Goal: Information Seeking & Learning: Learn about a topic

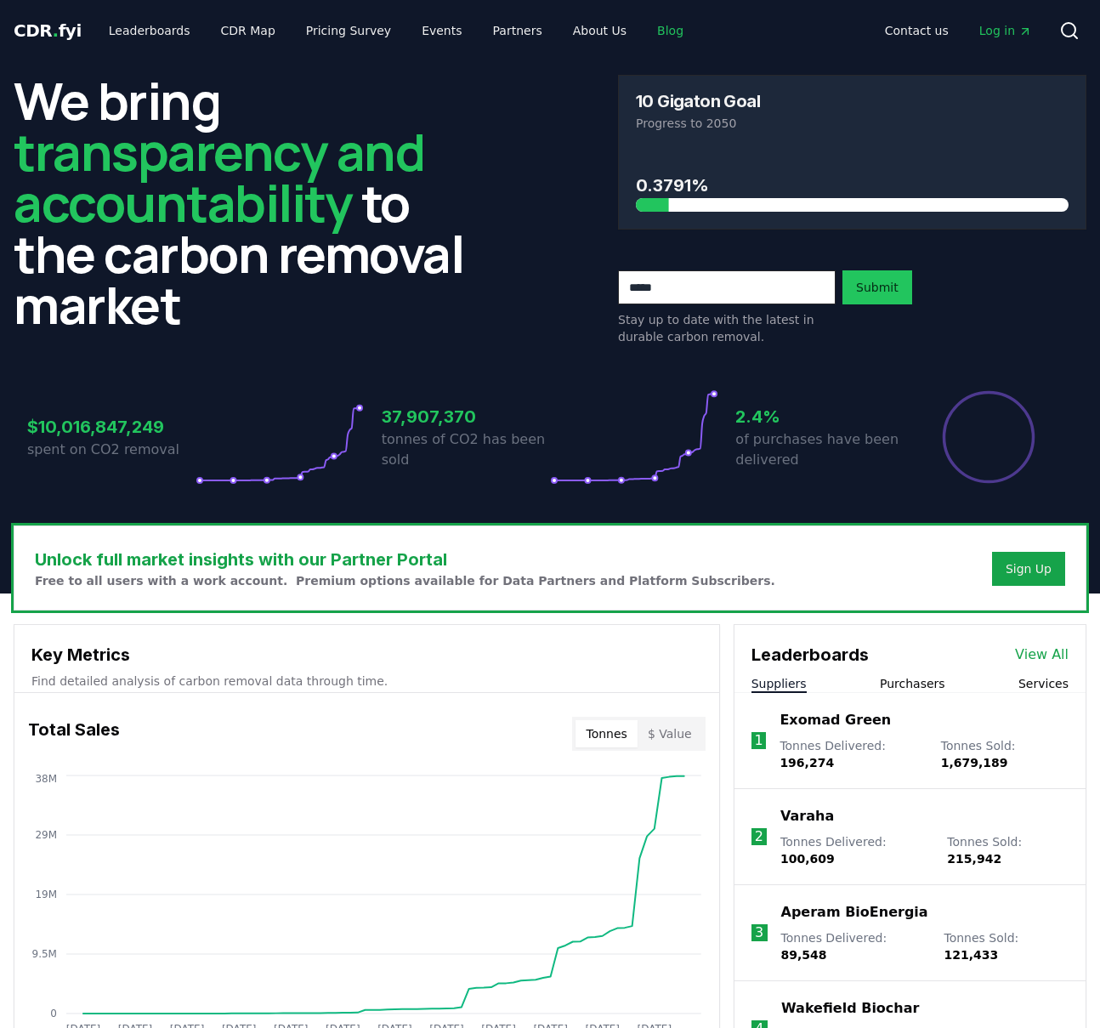
click at [643, 36] on link "Blog" at bounding box center [670, 30] width 54 height 31
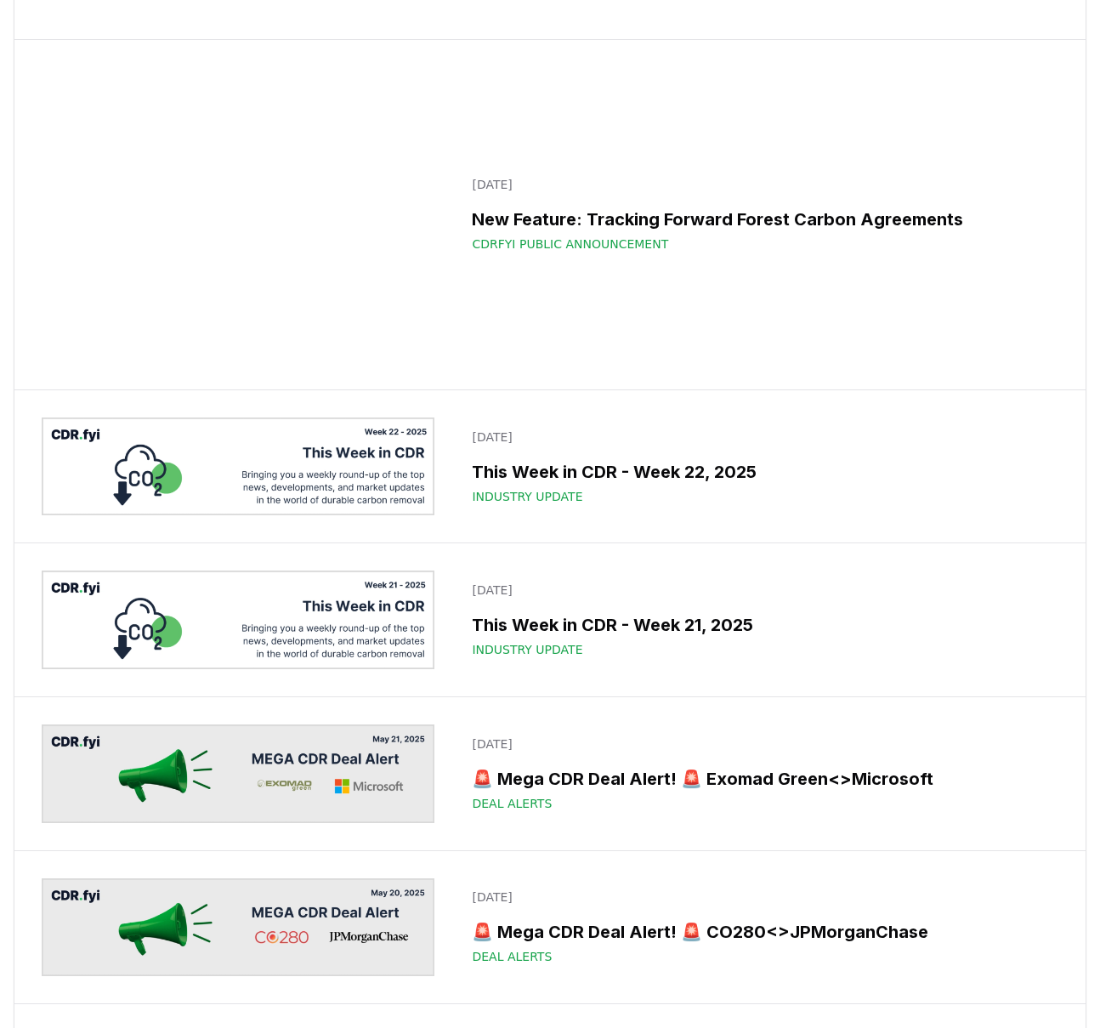
scroll to position [5433, 0]
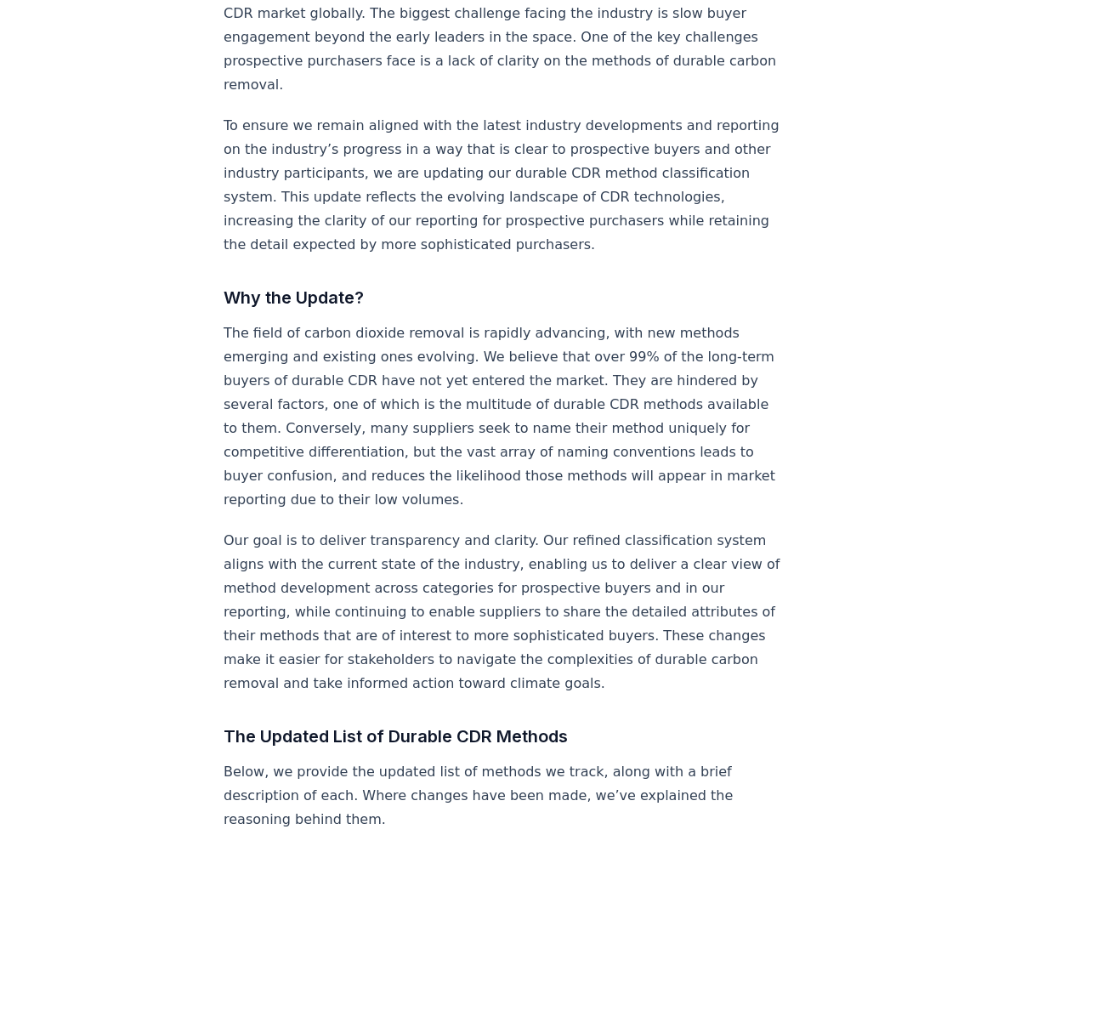
scroll to position [1048, 0]
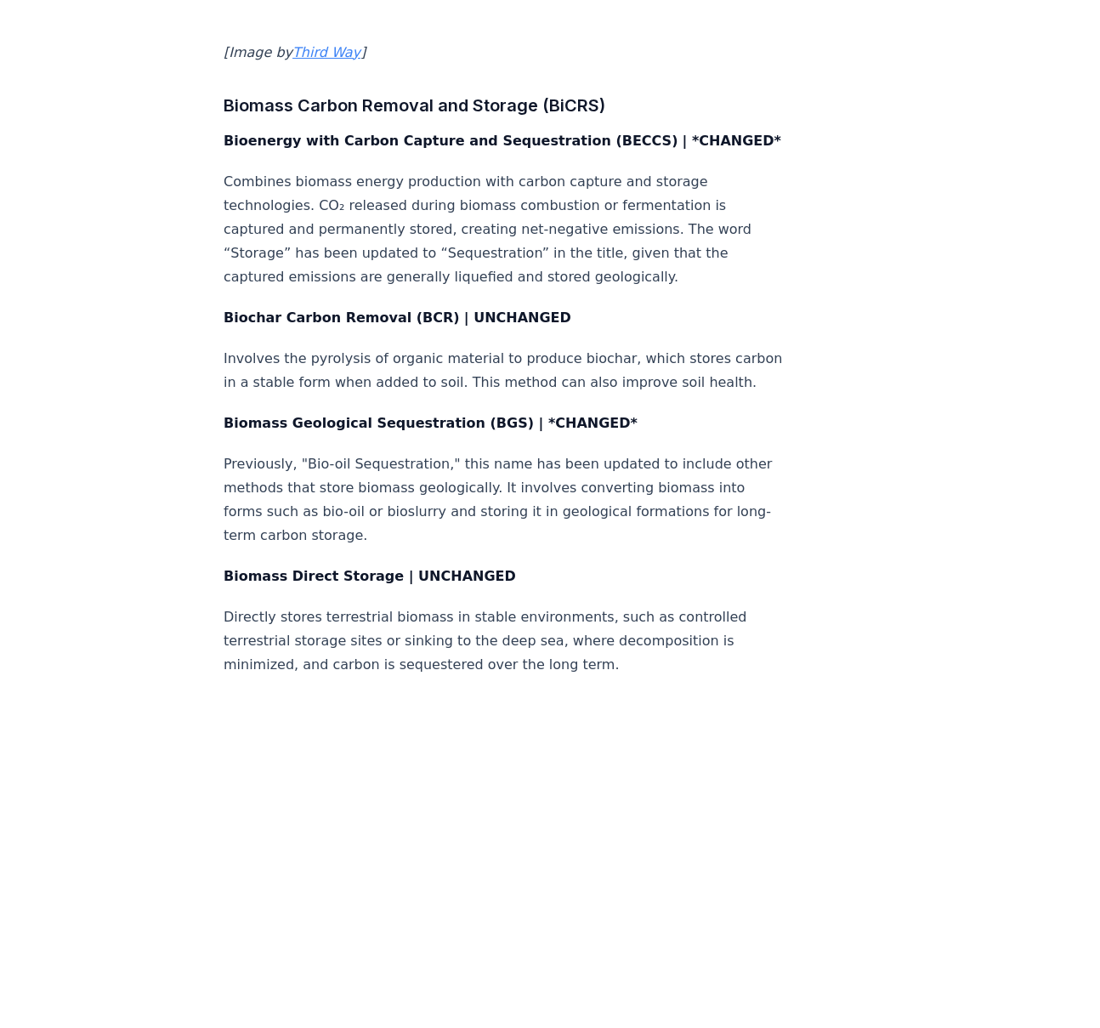
scroll to position [2709, 0]
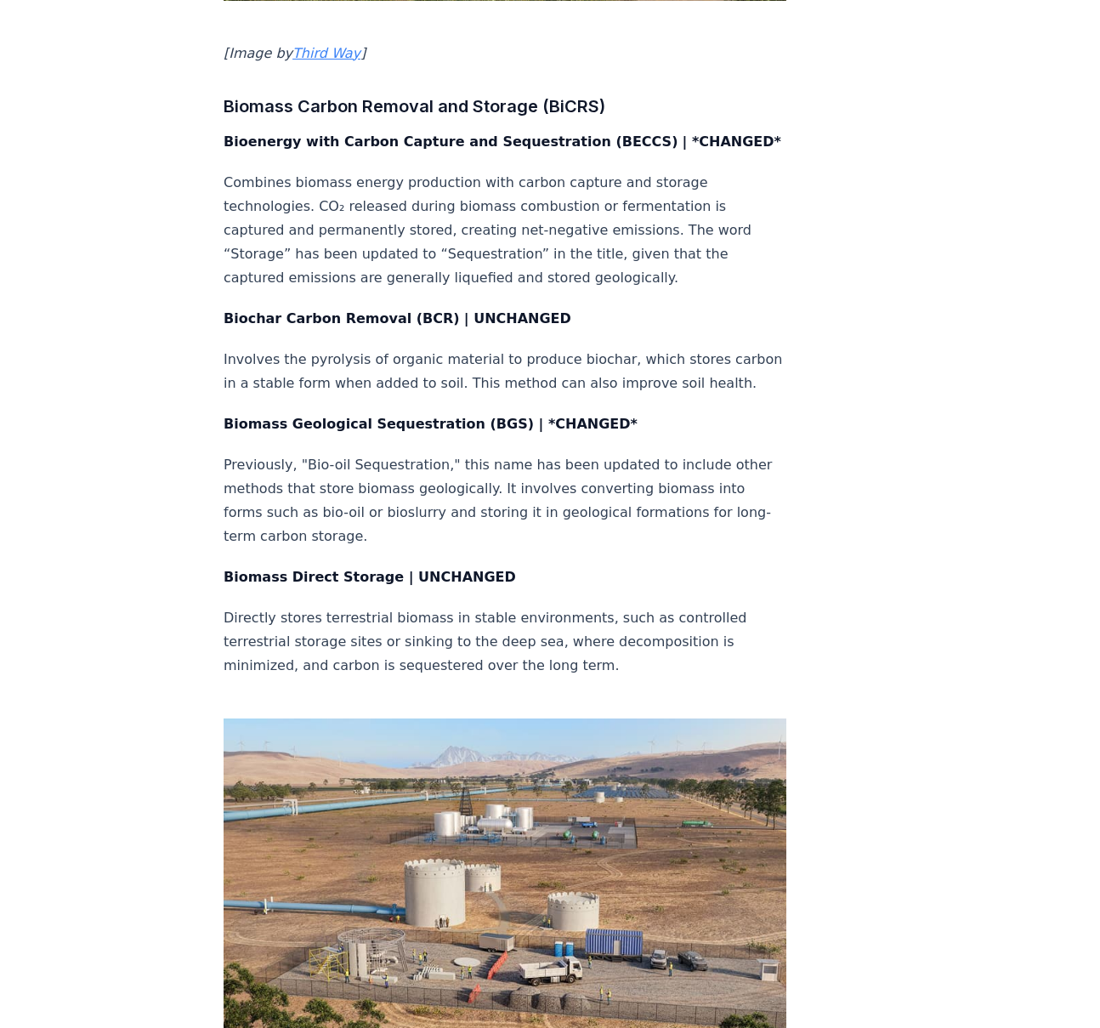
click at [984, 523] on div "June 13, 2025 CDR.fyi Durable CDR Methods Update | June 2025 At CDR.fyi, our mi…" at bounding box center [550, 981] width 1100 height 7259
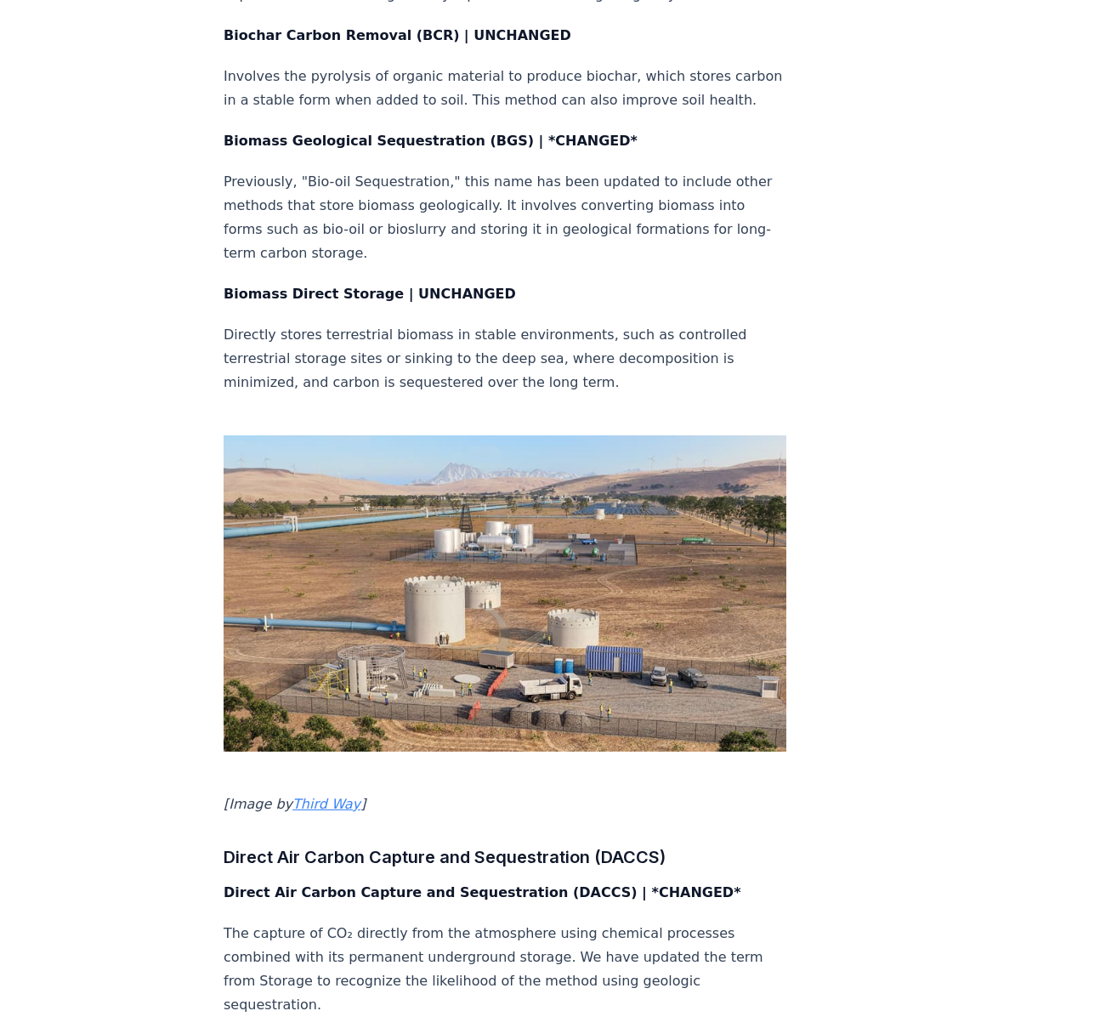
scroll to position [3013, 0]
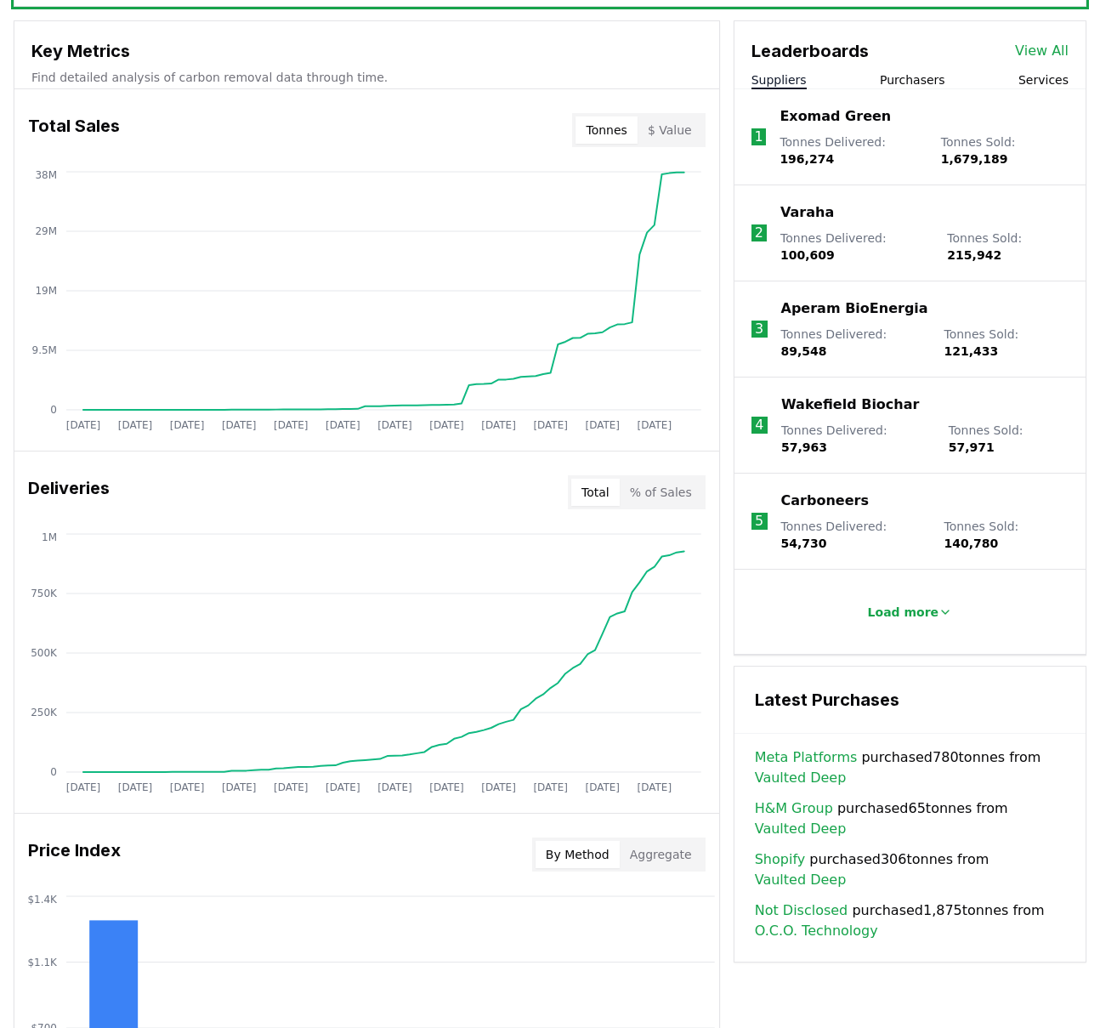
scroll to position [620, 0]
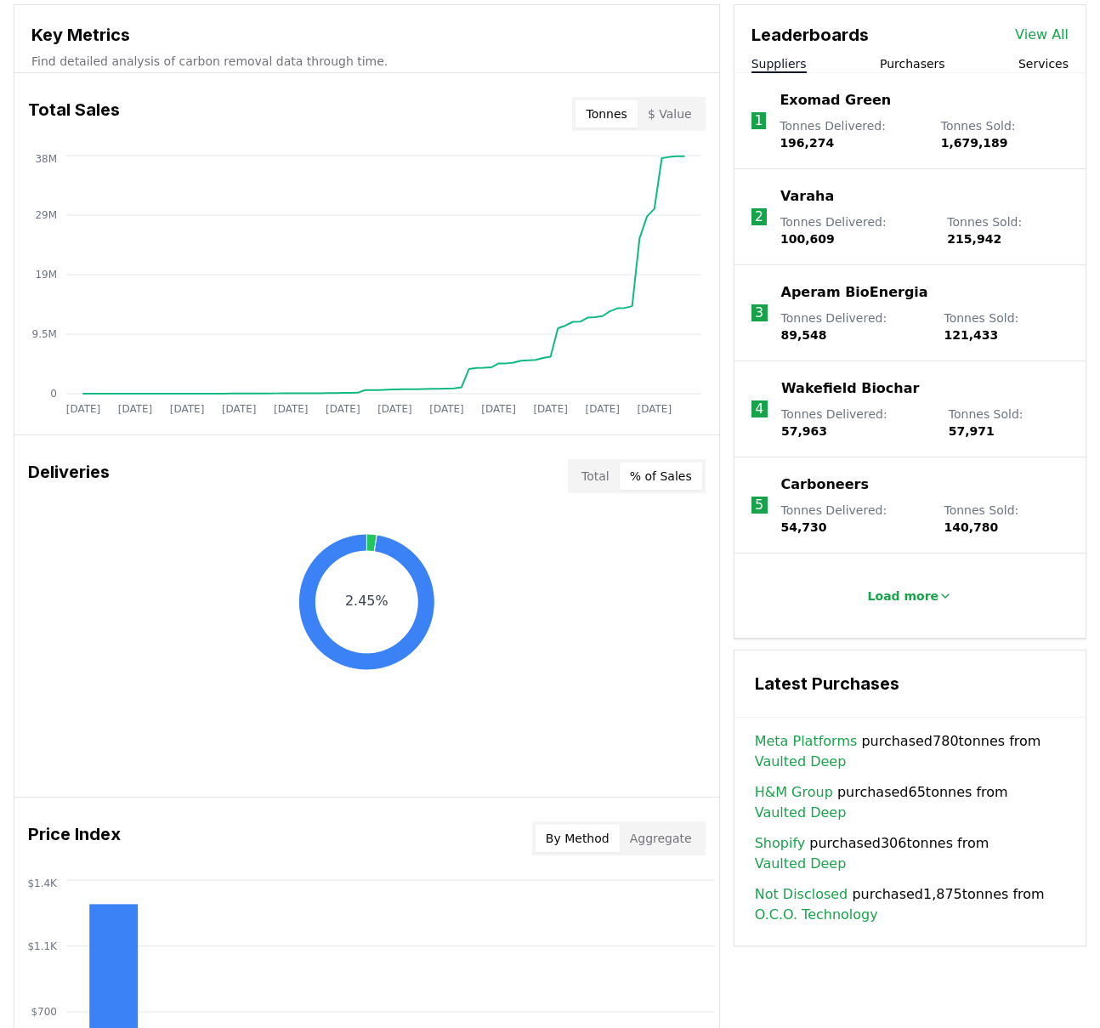
click at [689, 488] on button "% of Sales" at bounding box center [661, 475] width 82 height 27
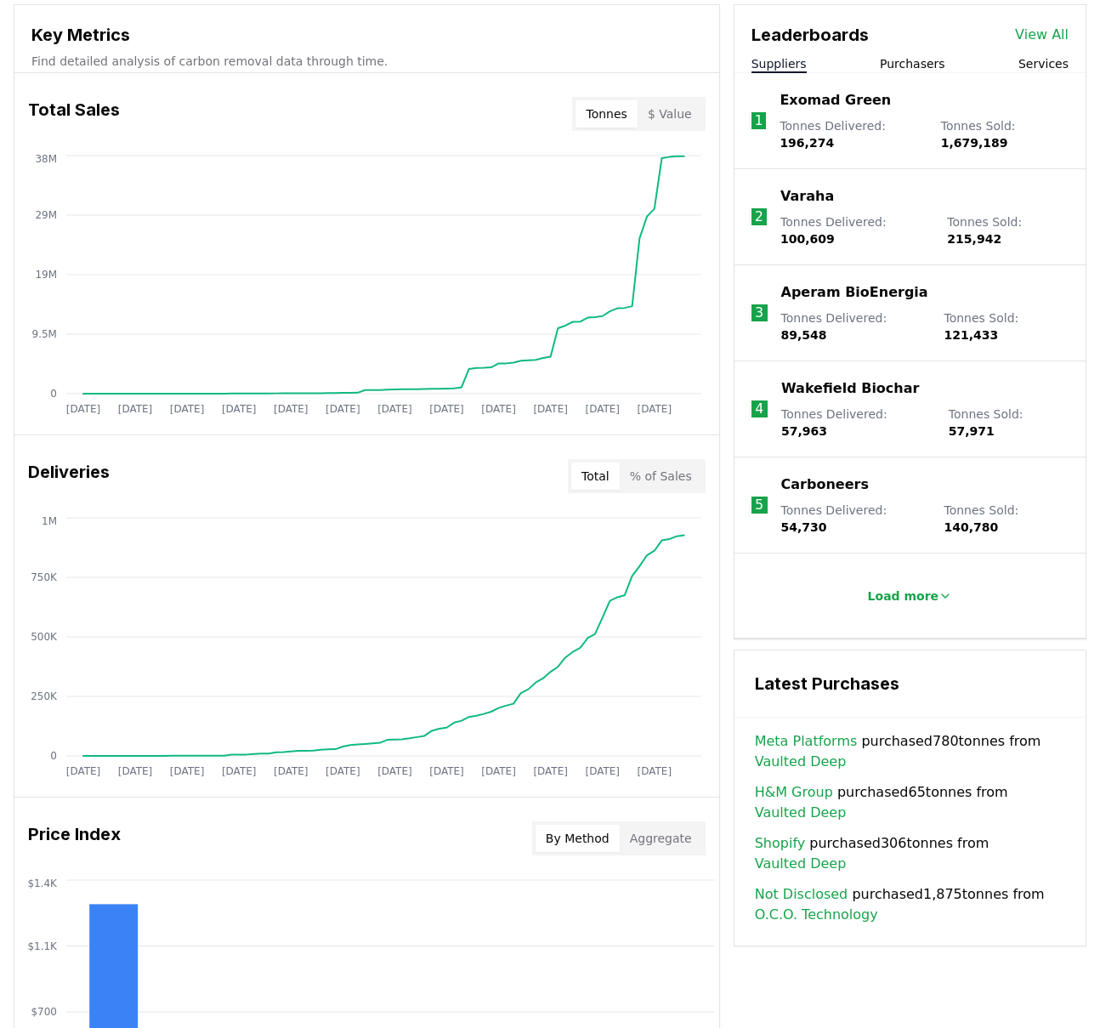
click at [593, 479] on button "Total" at bounding box center [595, 475] width 48 height 27
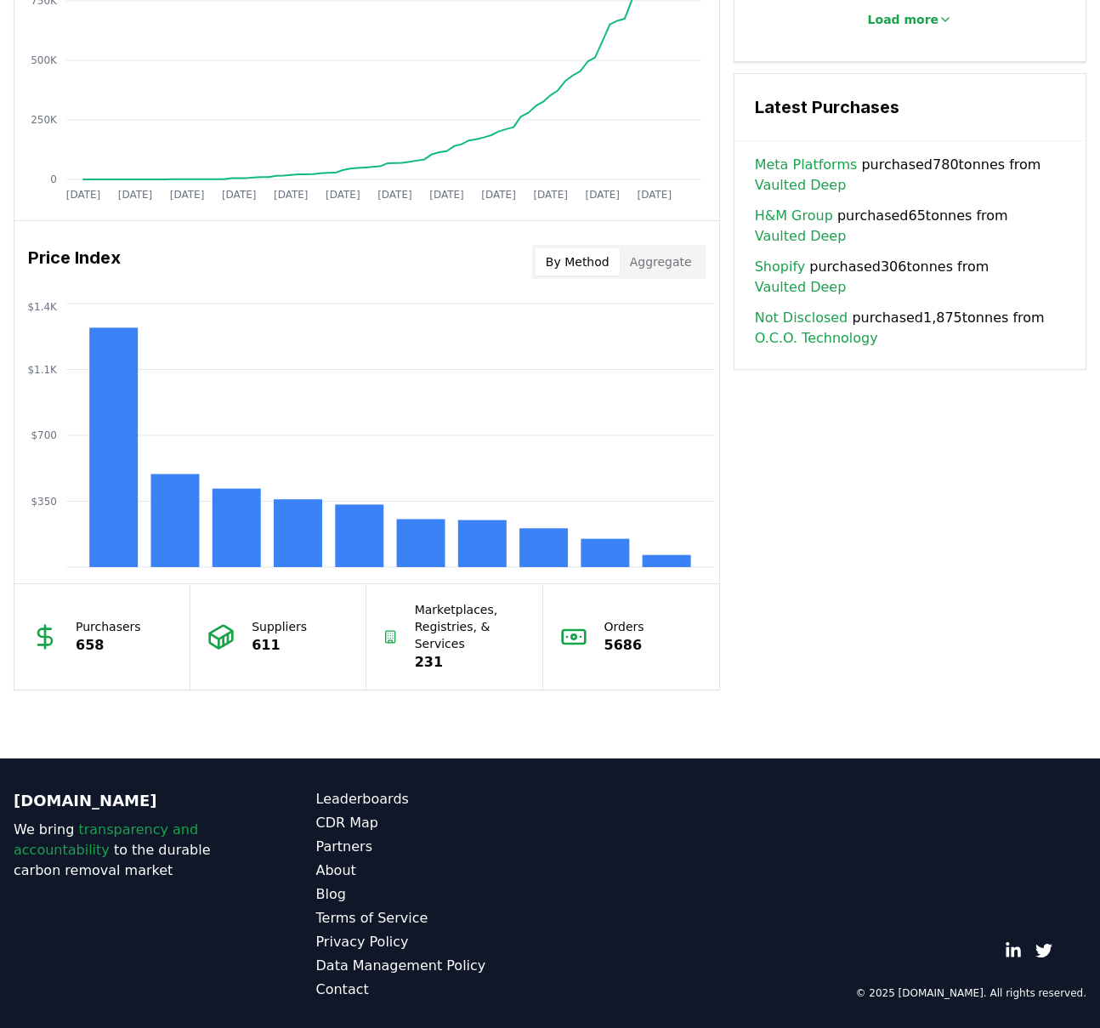
scroll to position [1199, 0]
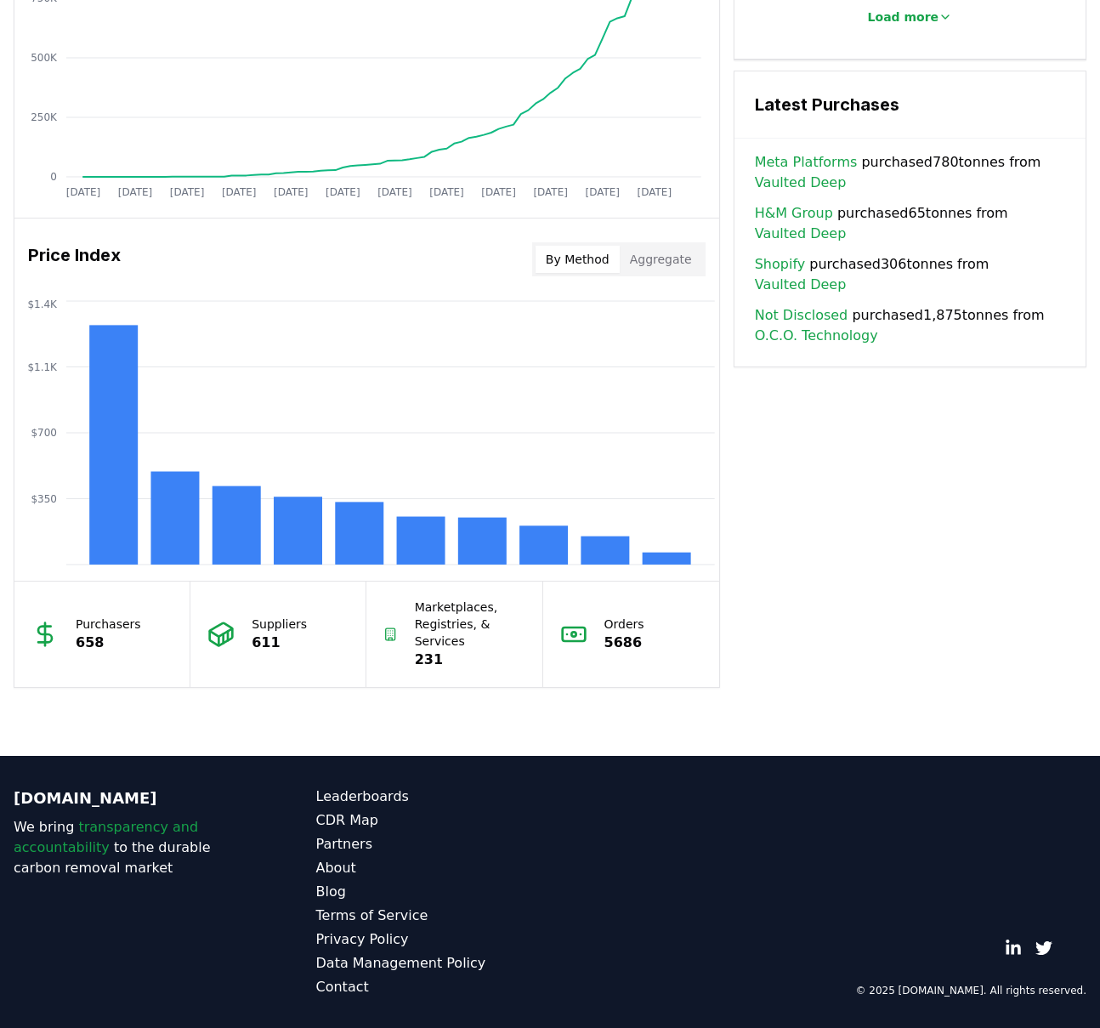
click at [128, 632] on p "658" at bounding box center [108, 642] width 65 height 20
click at [266, 678] on div "Suppliers 611" at bounding box center [278, 633] width 176 height 105
click at [416, 666] on p "231" at bounding box center [470, 659] width 111 height 20
click at [598, 656] on div "Orders 5686" at bounding box center [631, 633] width 176 height 105
click at [608, 563] on rect at bounding box center [605, 550] width 48 height 28
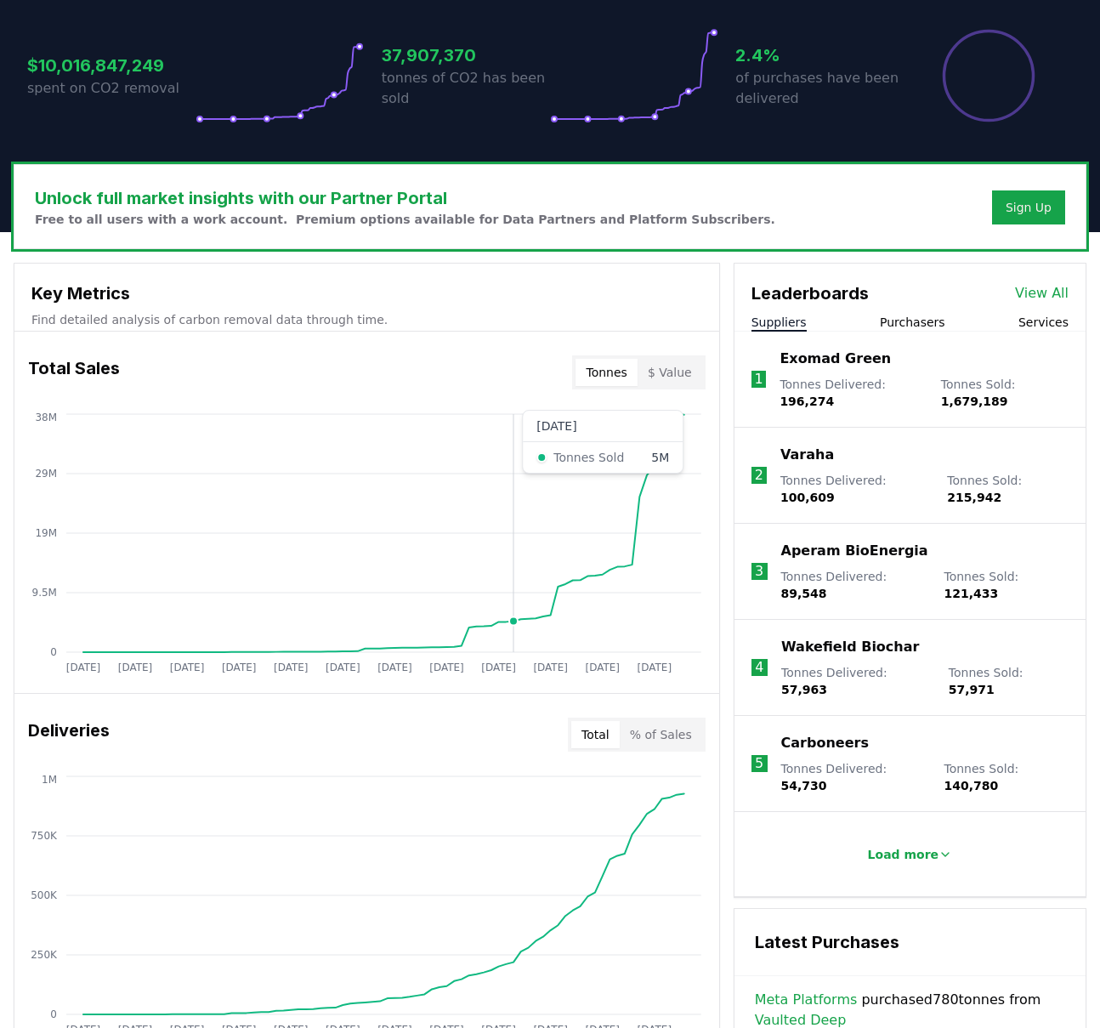
scroll to position [0, 0]
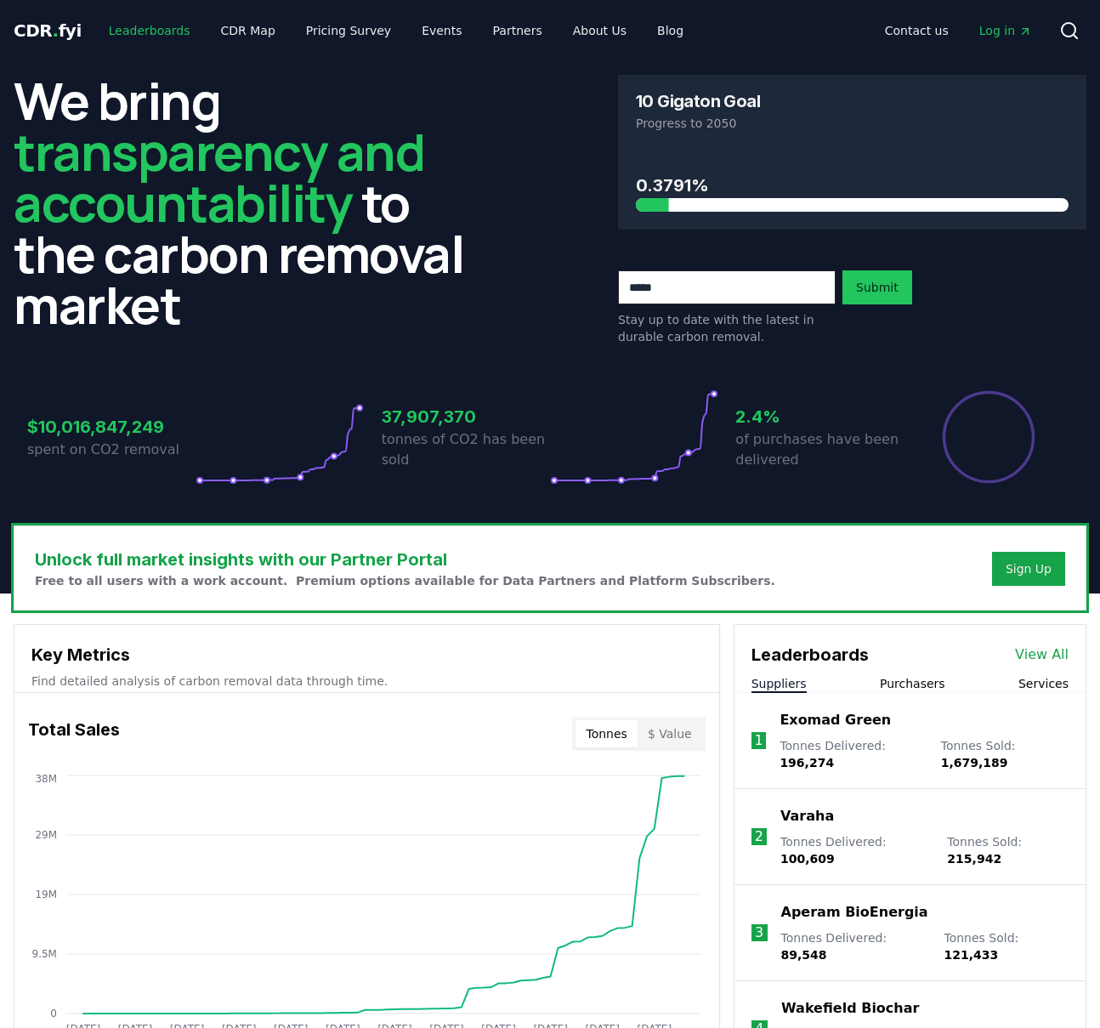
click at [170, 21] on link "Leaderboards" at bounding box center [149, 30] width 109 height 31
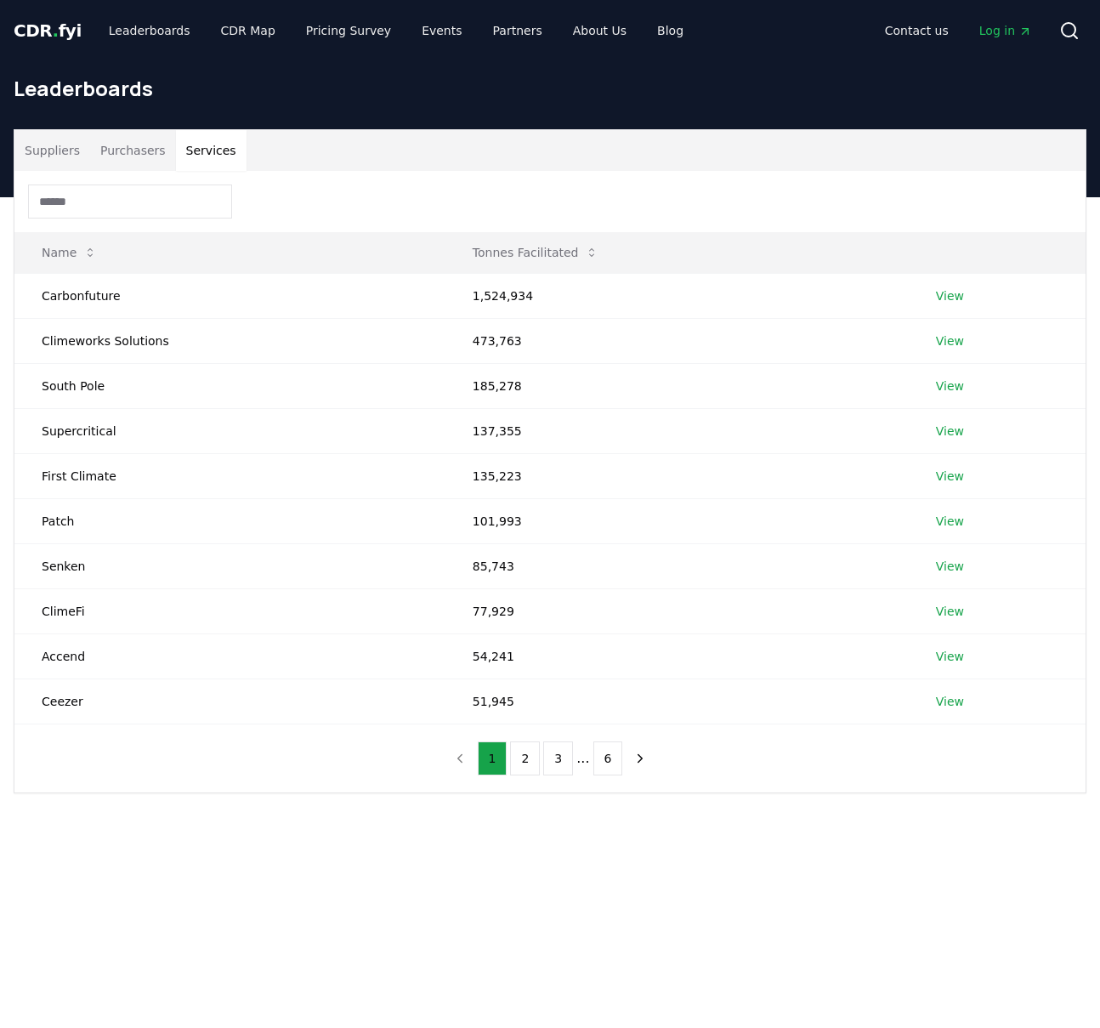
drag, startPoint x: 215, startPoint y: 157, endPoint x: 152, endPoint y: 155, distance: 63.0
click at [215, 157] on button "Services" at bounding box center [211, 150] width 71 height 41
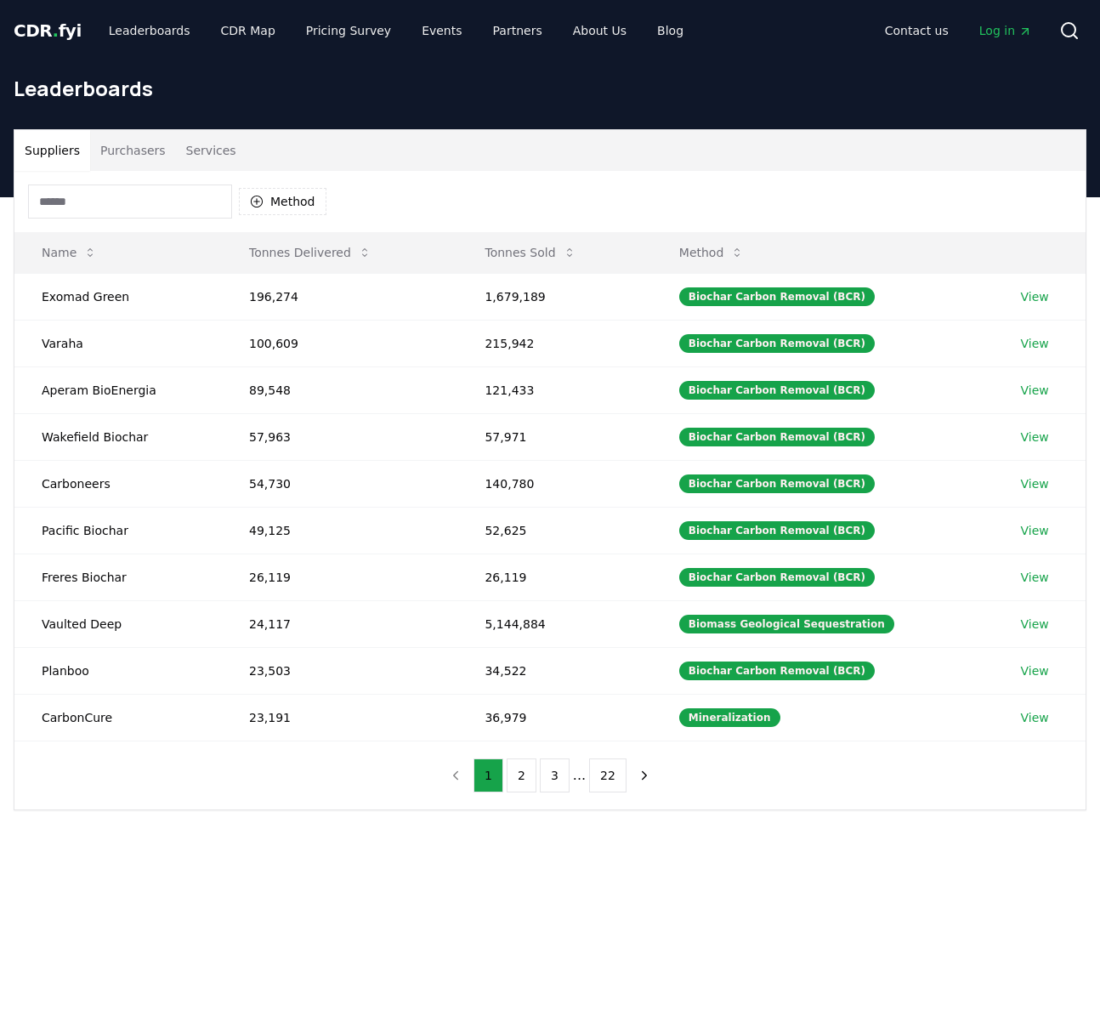
click at [48, 148] on button "Suppliers" at bounding box center [52, 150] width 76 height 41
click at [229, 145] on button "Services" at bounding box center [211, 150] width 71 height 41
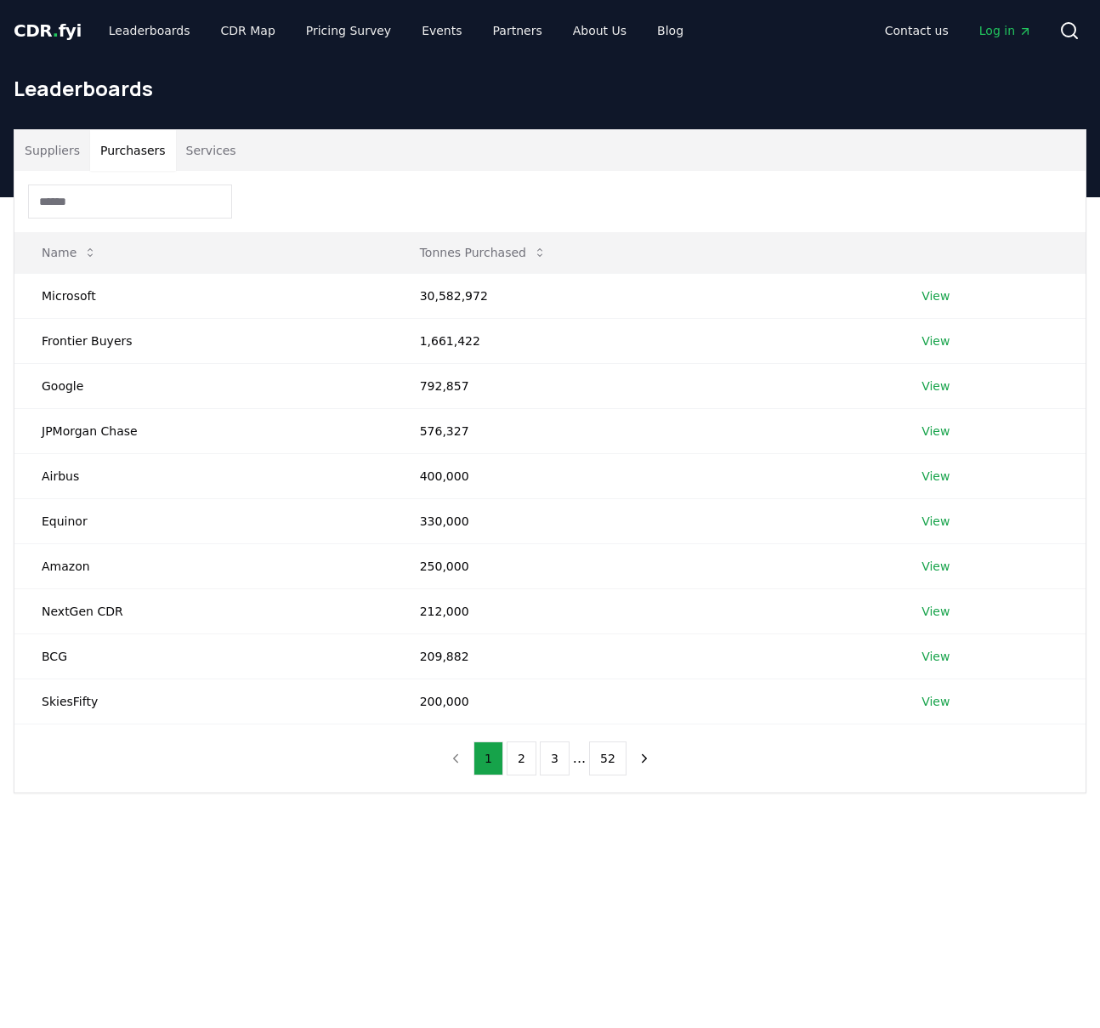
click at [140, 145] on button "Purchasers" at bounding box center [133, 150] width 86 height 41
click at [23, 158] on button "Suppliers" at bounding box center [52, 150] width 76 height 41
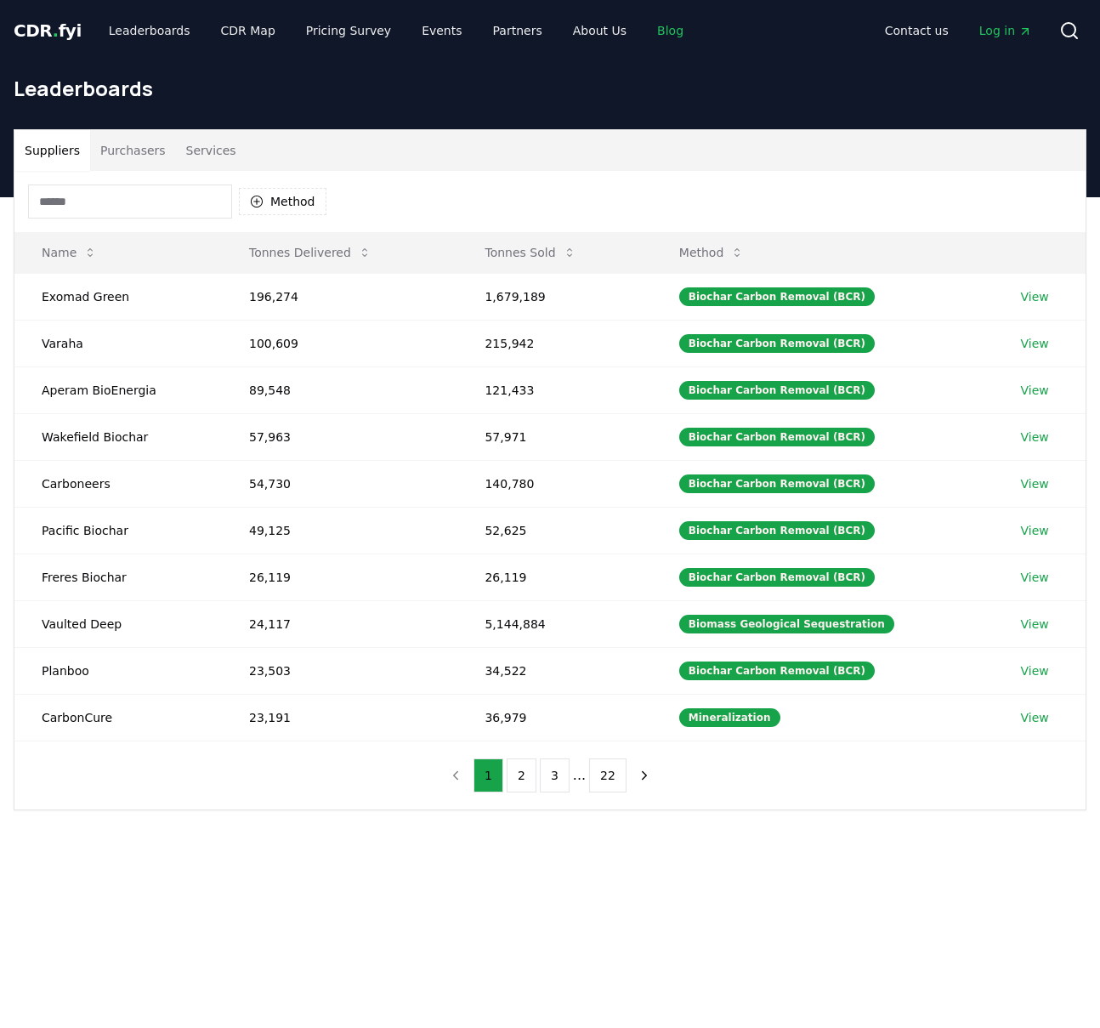
click at [647, 34] on link "Blog" at bounding box center [670, 30] width 54 height 31
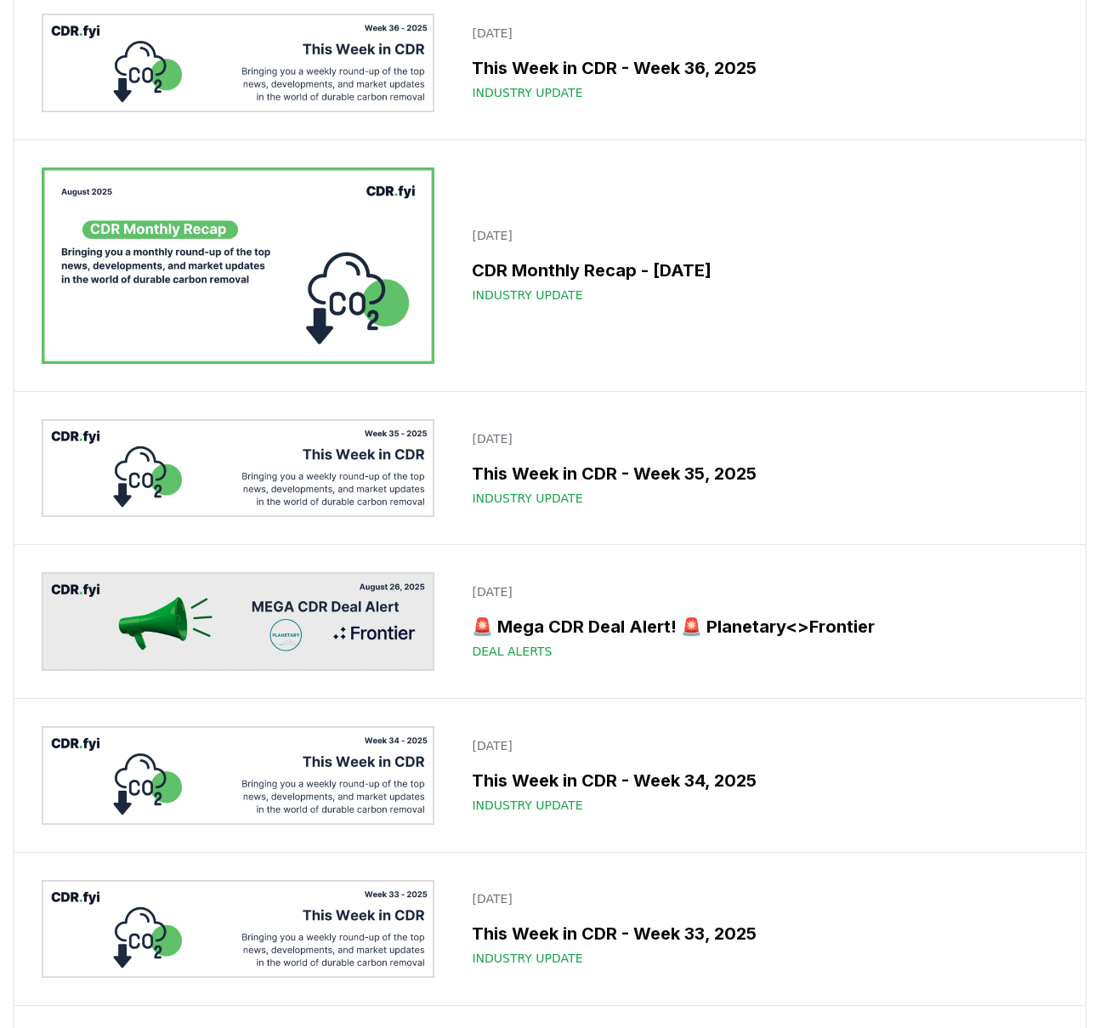
scroll to position [1057, 0]
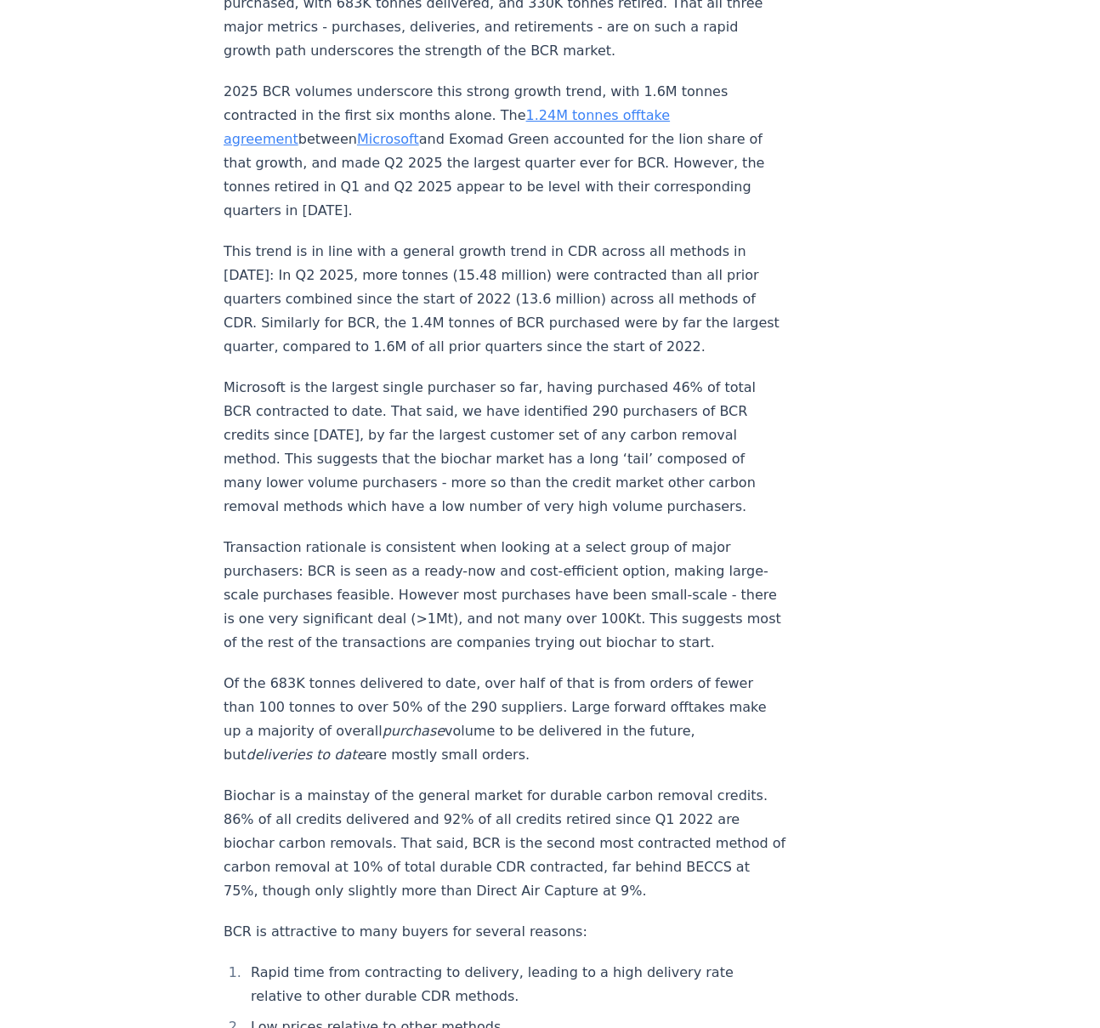
scroll to position [1770, 0]
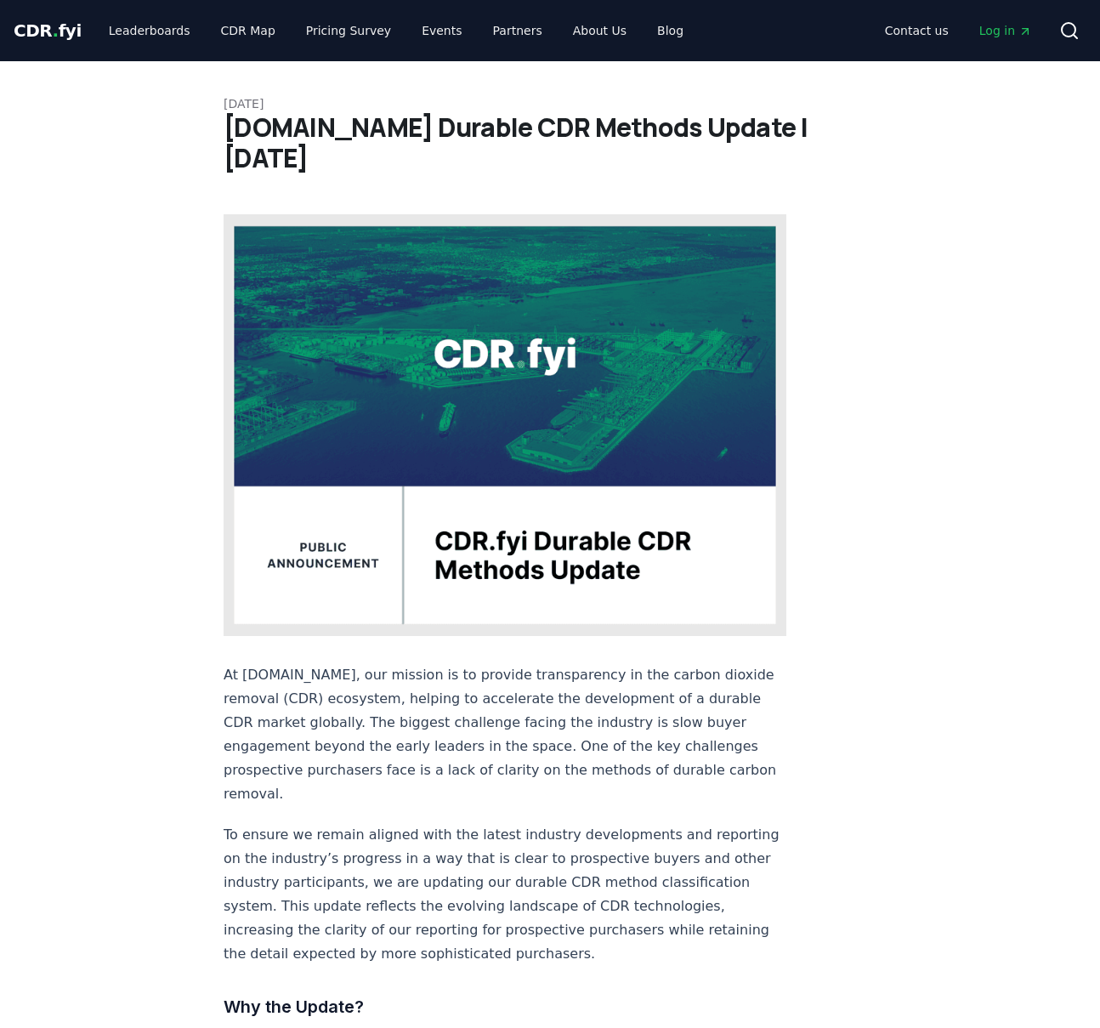
scroll to position [5433, 0]
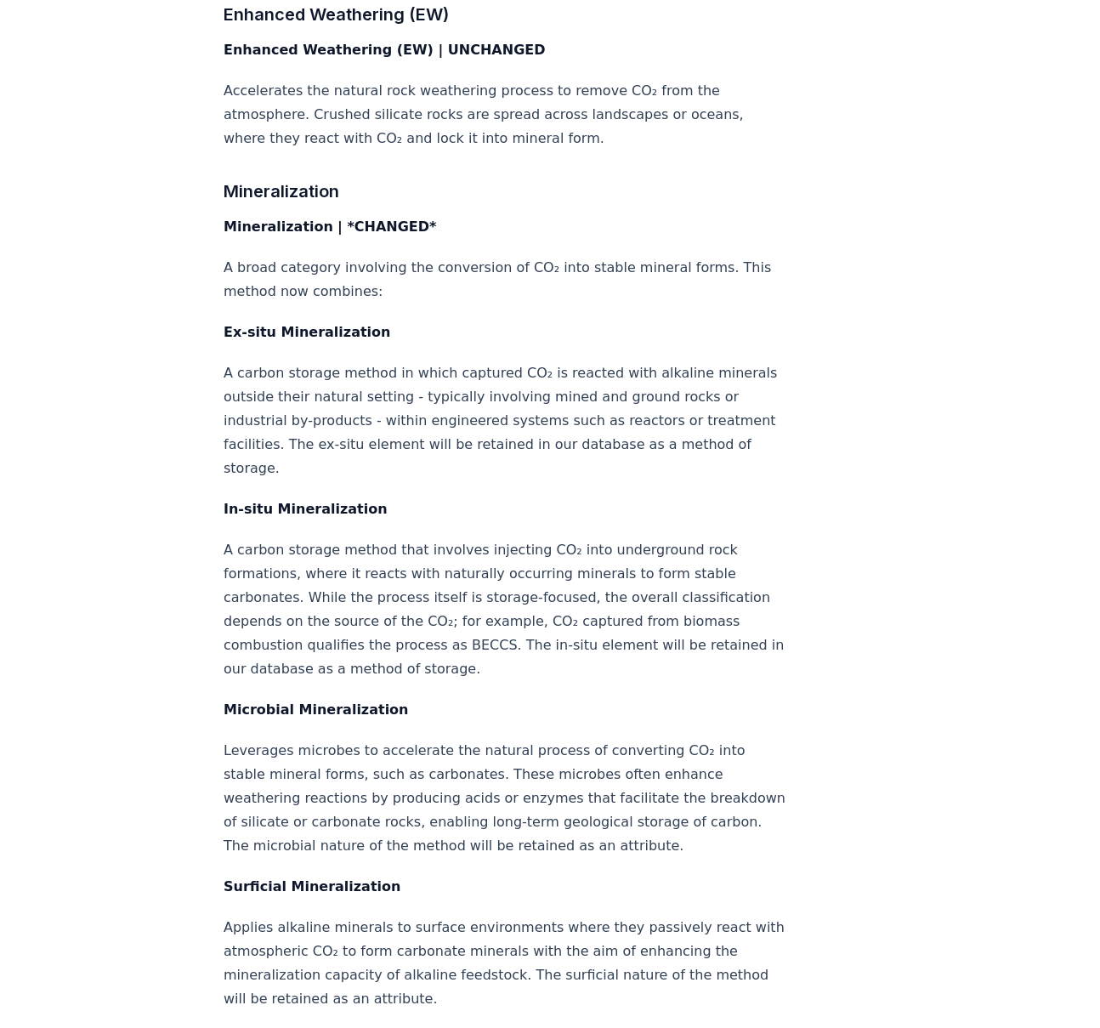
scroll to position [3153, 0]
